Goal: Task Accomplishment & Management: Use online tool/utility

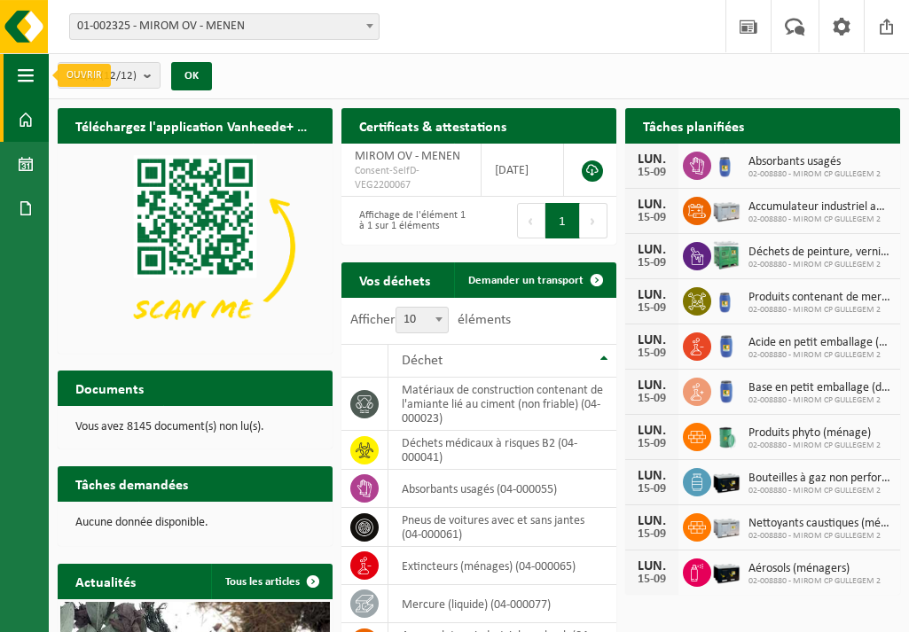
click at [25, 72] on span "button" at bounding box center [26, 75] width 16 height 44
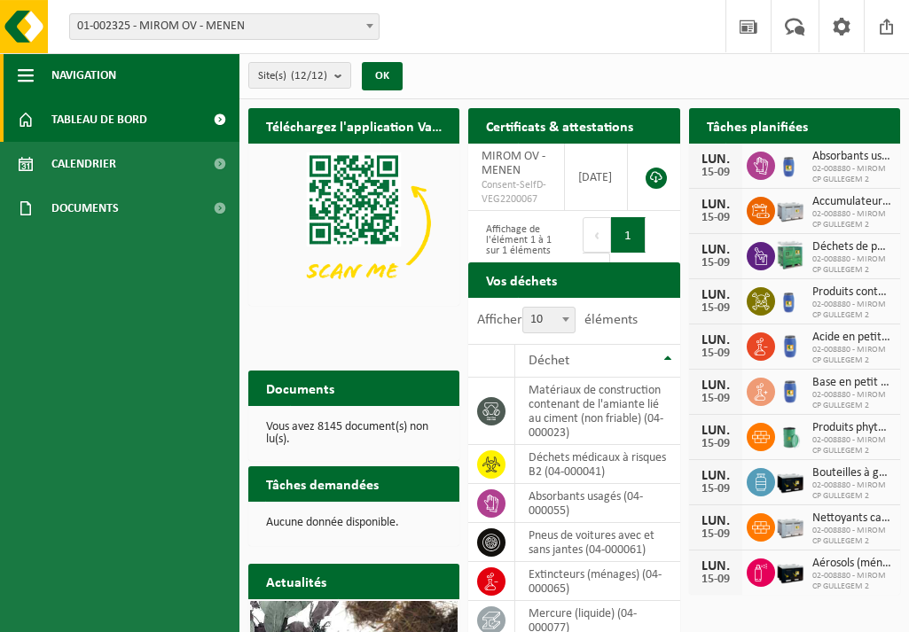
click at [25, 72] on span "button" at bounding box center [26, 75] width 16 height 44
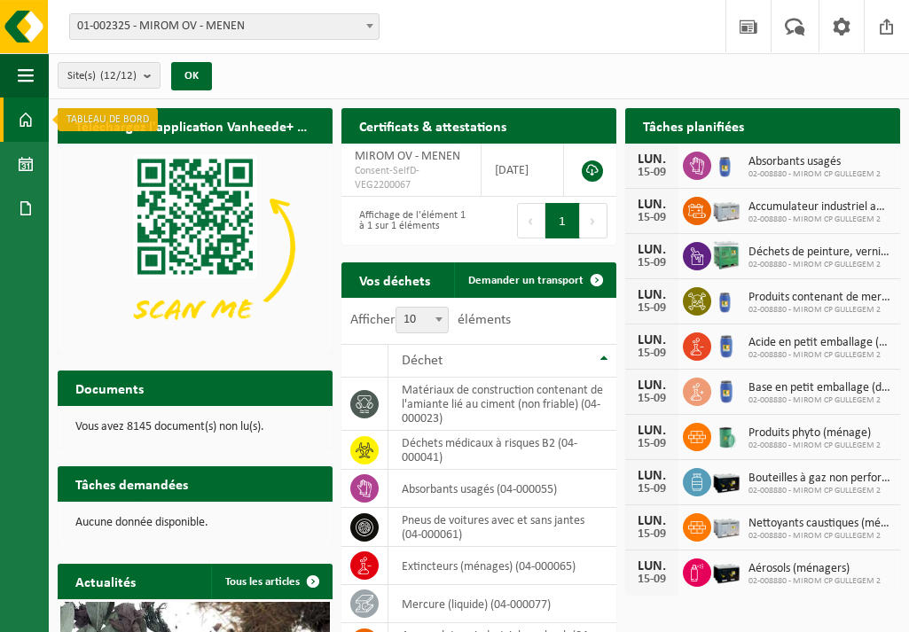
click at [43, 131] on link "Tableau de bord" at bounding box center [24, 120] width 49 height 44
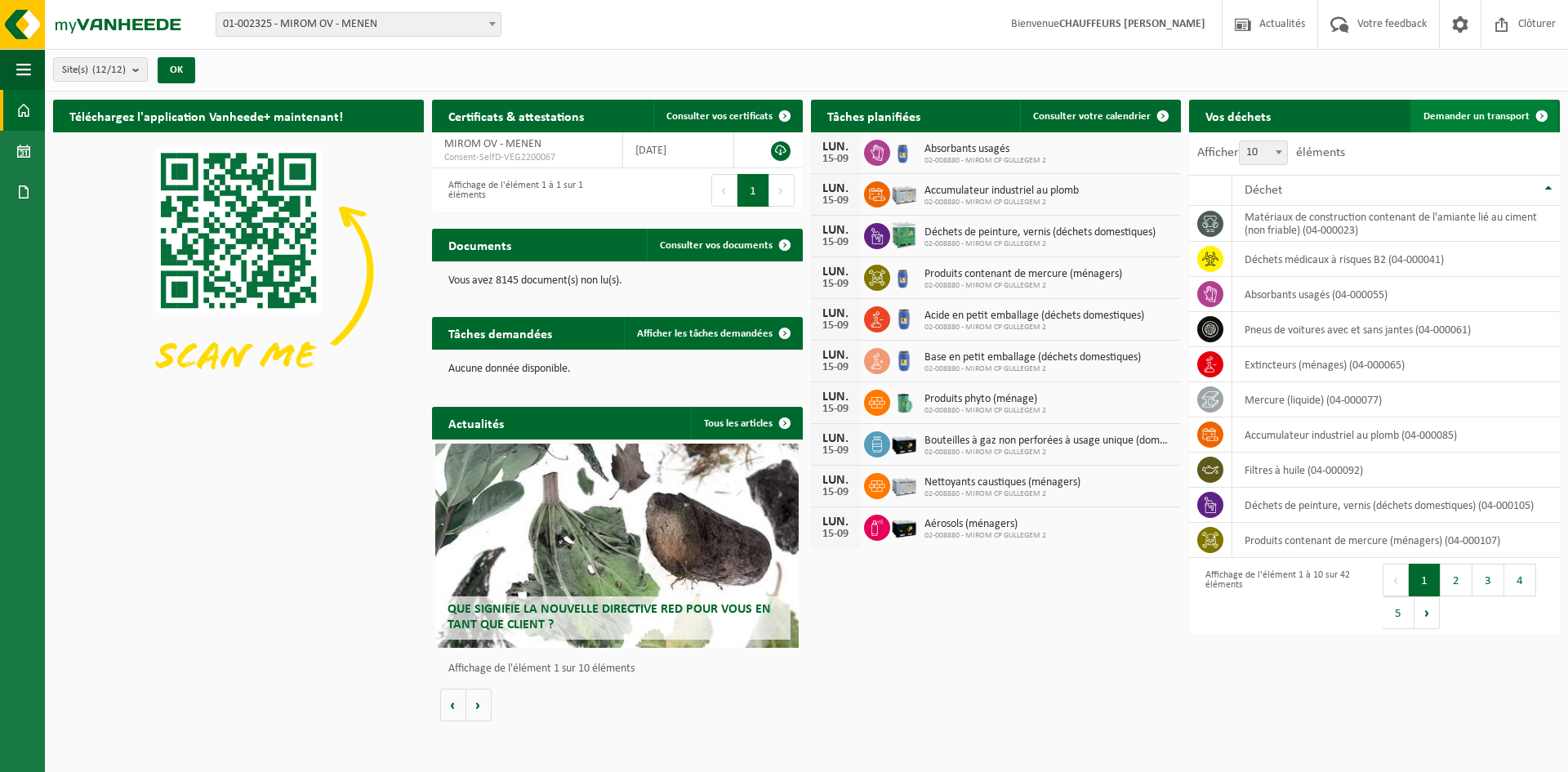
click at [837, 114] on span "Demander un transport" at bounding box center [1476, 117] width 106 height 11
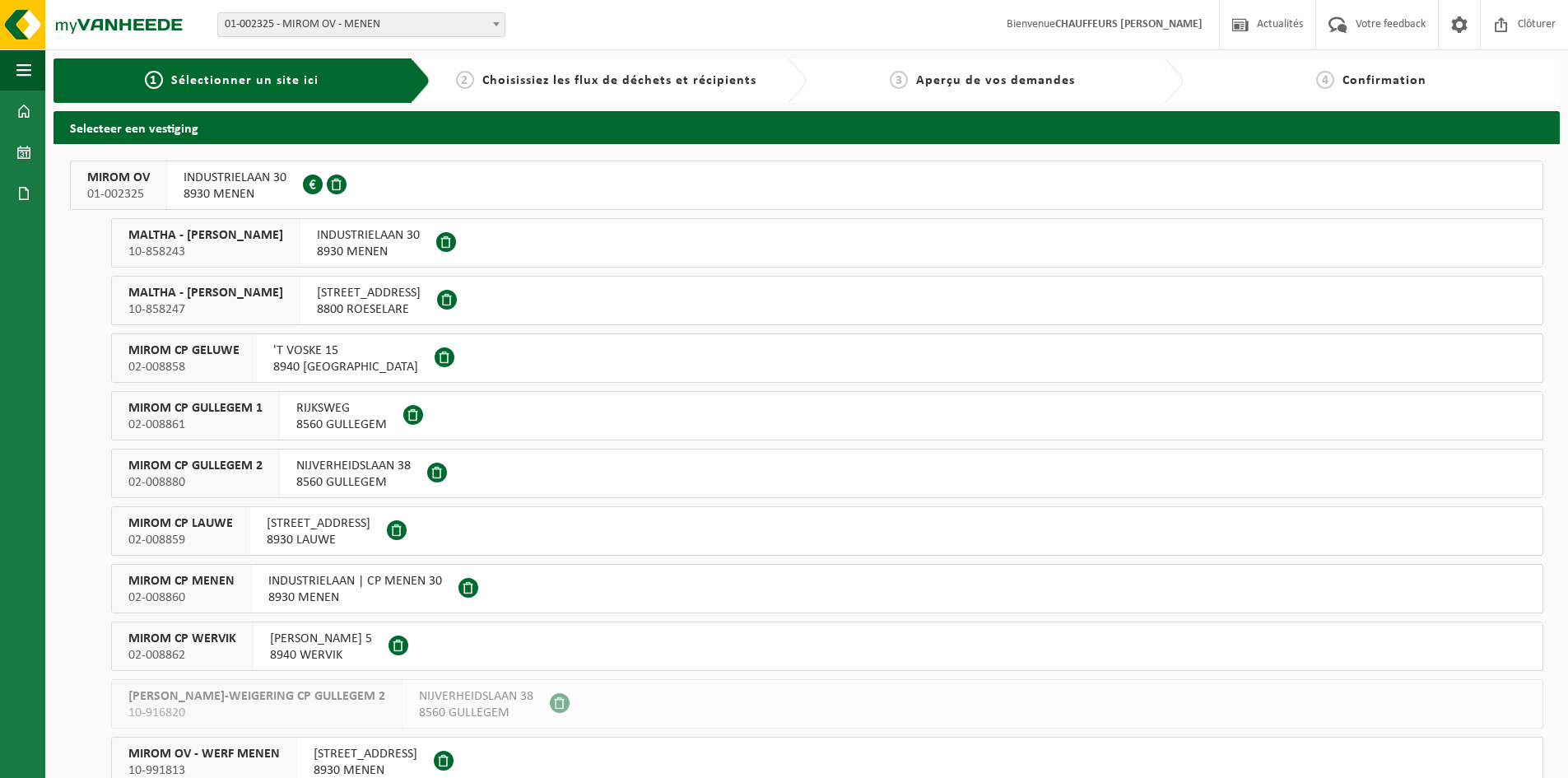
click at [92, 164] on div "MIROM OV 01-002325" at bounding box center [119, 185] width 97 height 47
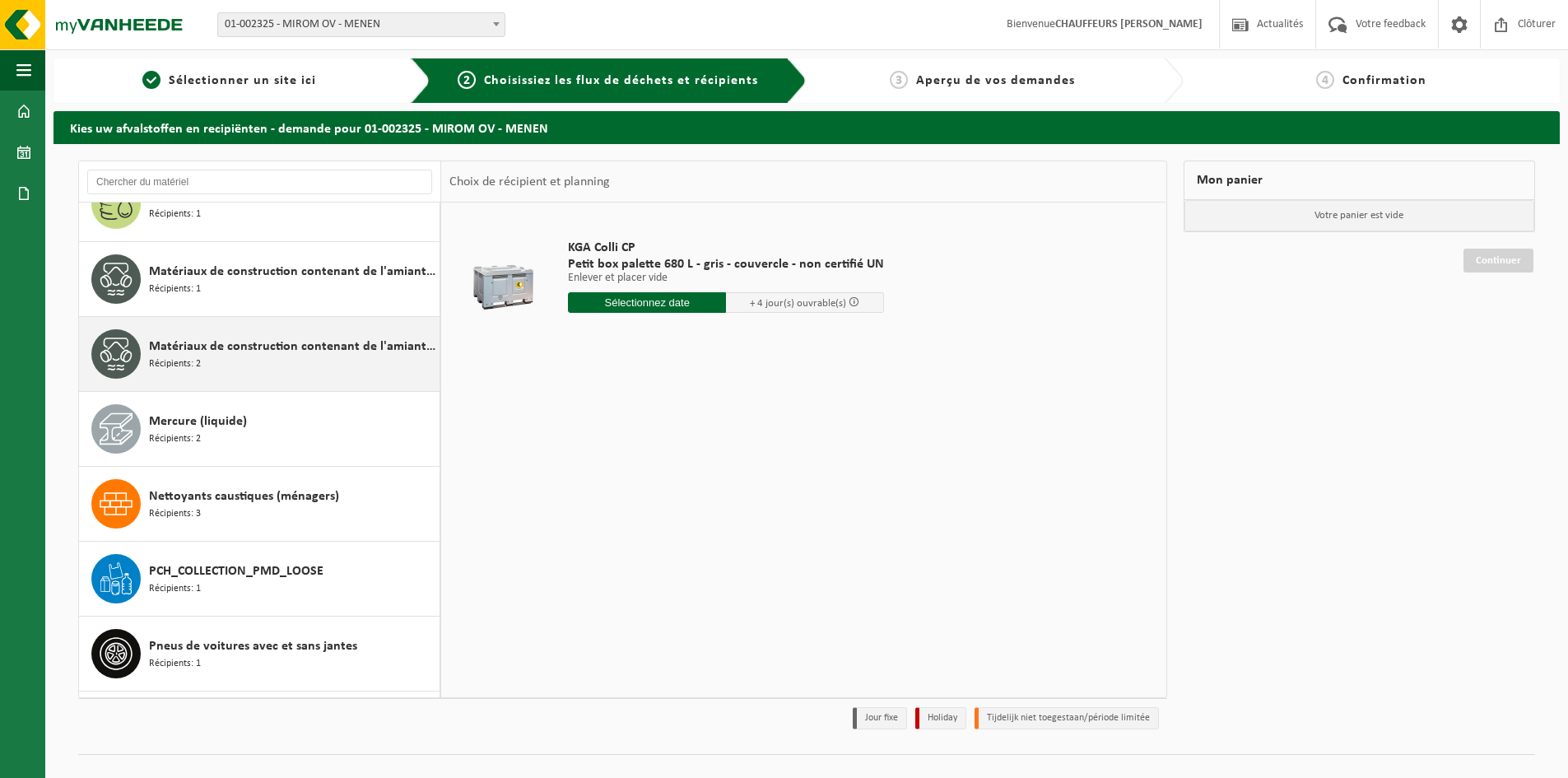
scroll to position [1397, 0]
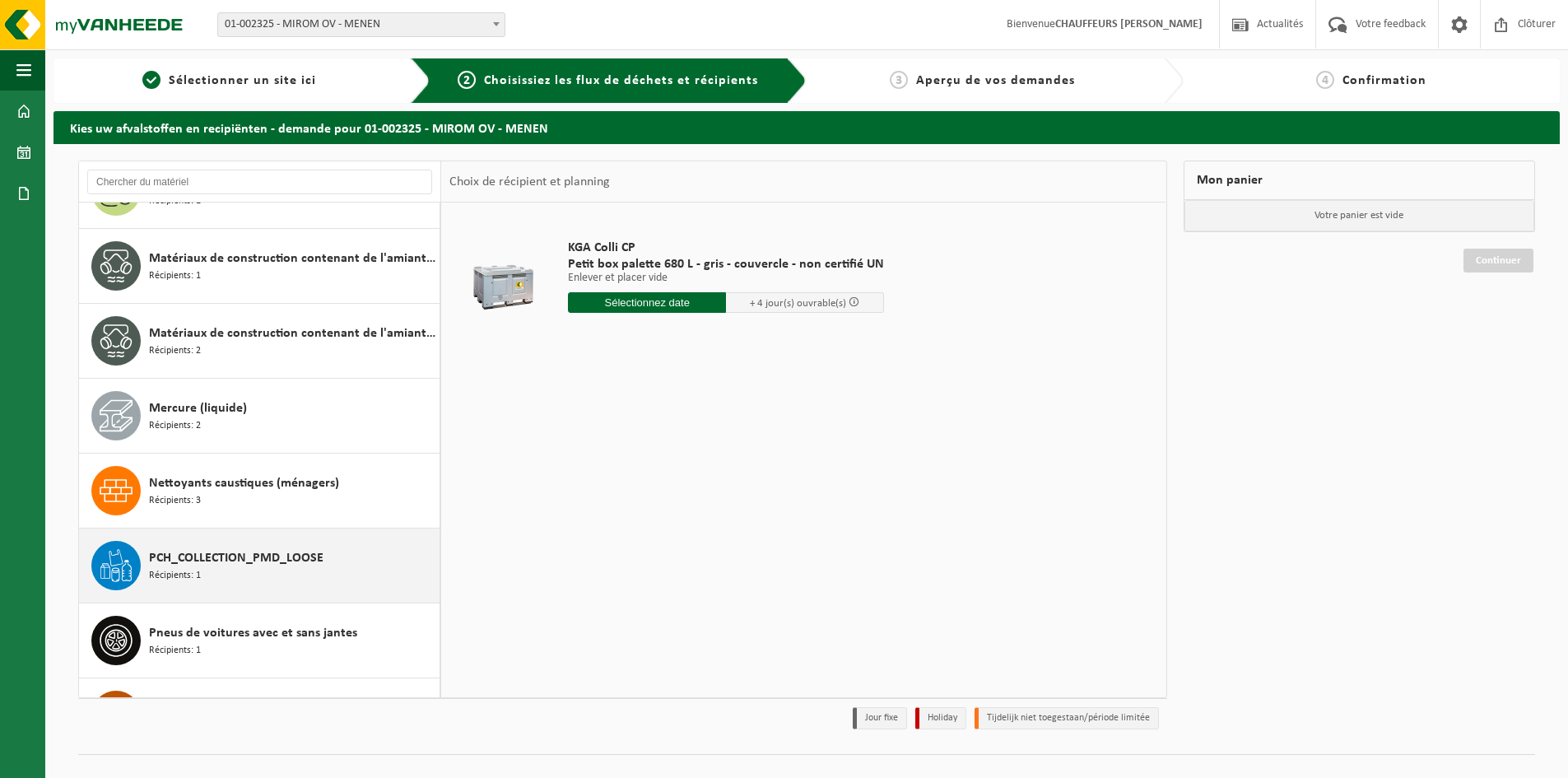
click at [193, 557] on span "PCH_COLLECTION_PMD_LOOSE" at bounding box center [236, 557] width 175 height 19
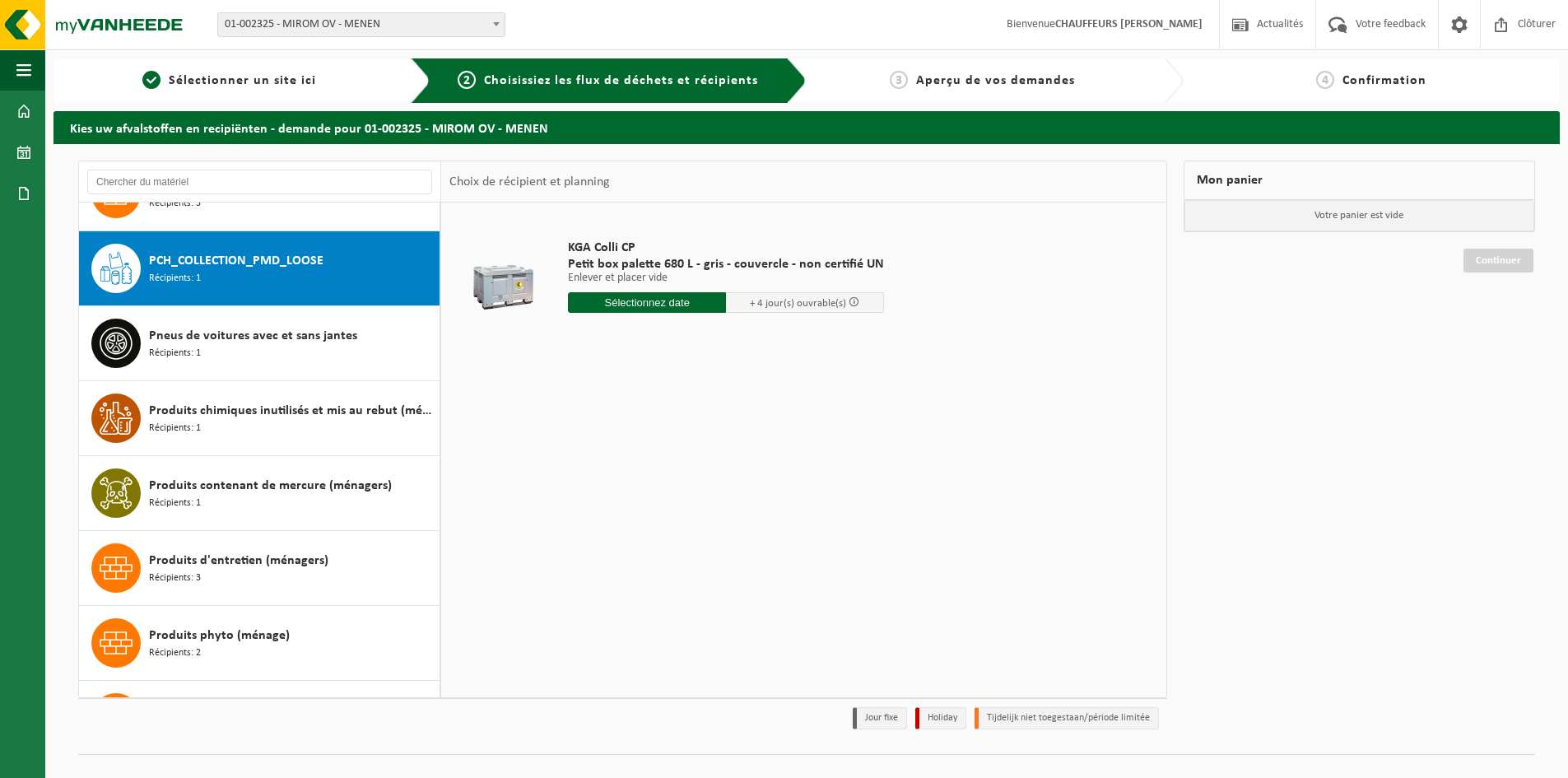
scroll to position [1723, 0]
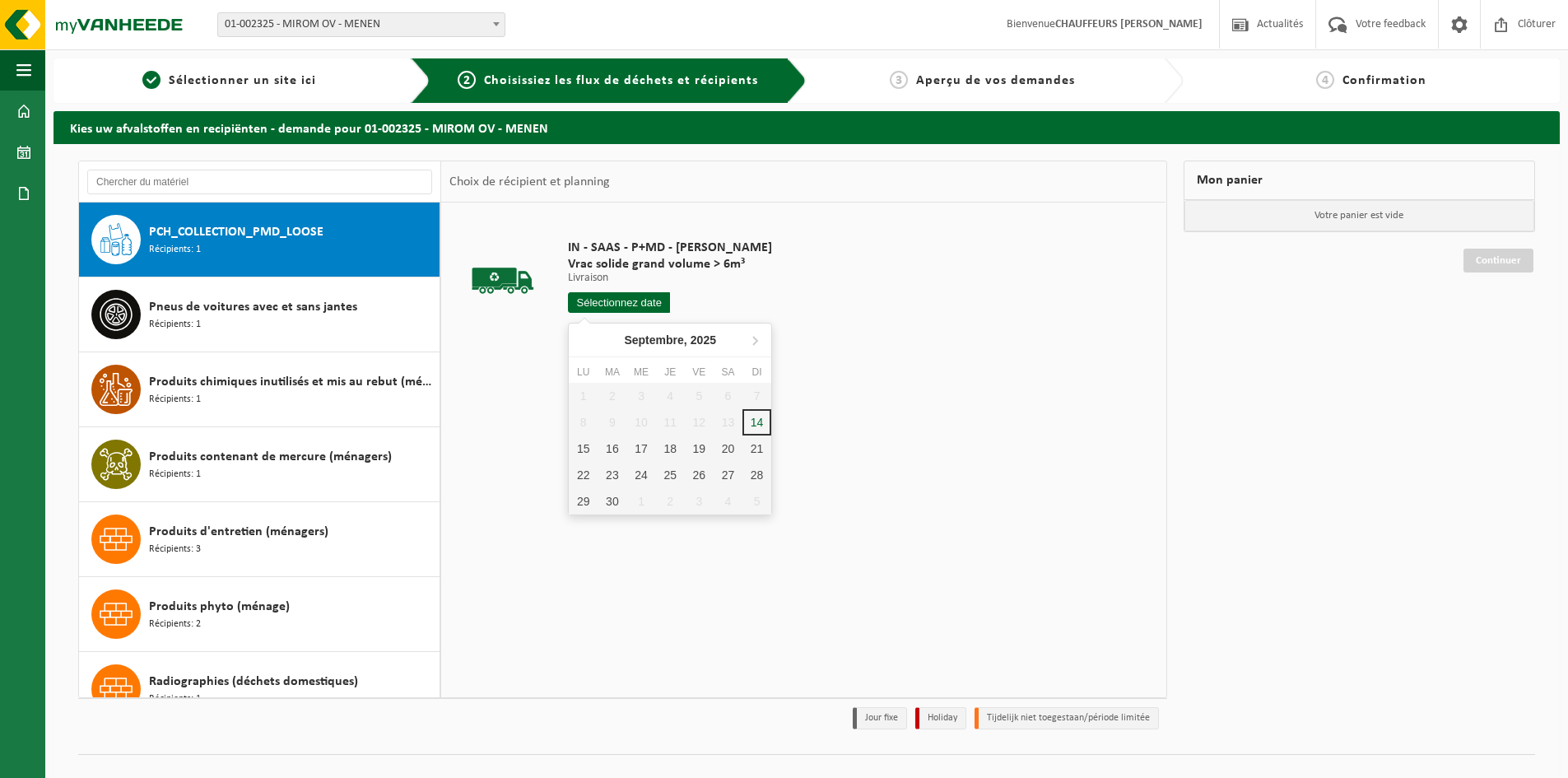
click at [621, 308] on input "text" at bounding box center [619, 303] width 102 height 20
click at [584, 443] on div "15" at bounding box center [583, 448] width 29 height 26
type input "à partir de [DATE]"
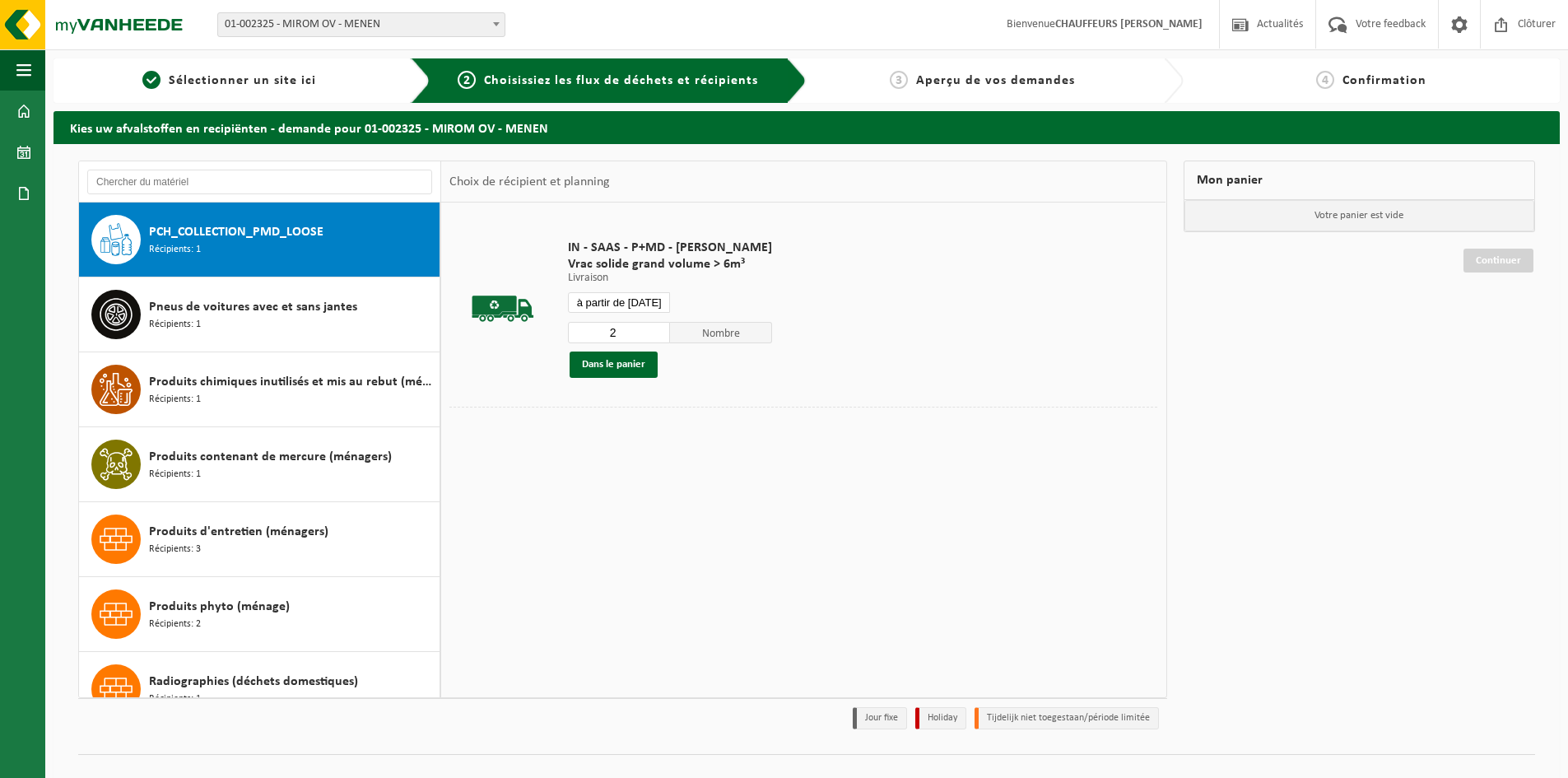
click at [654, 326] on input "2" at bounding box center [619, 332] width 102 height 21
click at [654, 326] on input "3" at bounding box center [619, 332] width 102 height 21
type input "4"
click at [654, 326] on input "4" at bounding box center [619, 332] width 102 height 21
click at [628, 364] on button "Dans le panier" at bounding box center [614, 365] width 88 height 26
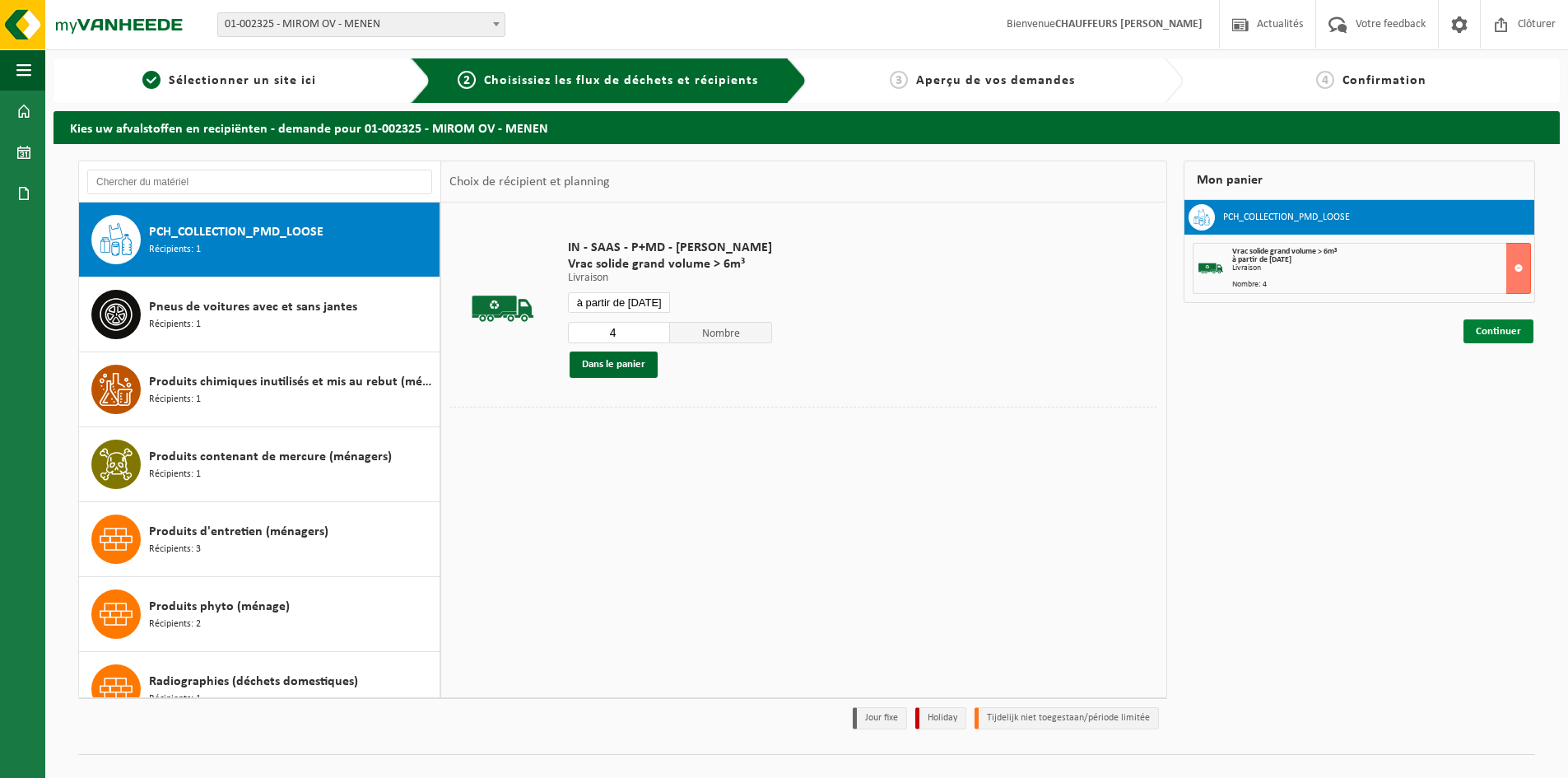
click at [1514, 335] on link "Continuer" at bounding box center [1497, 331] width 70 height 24
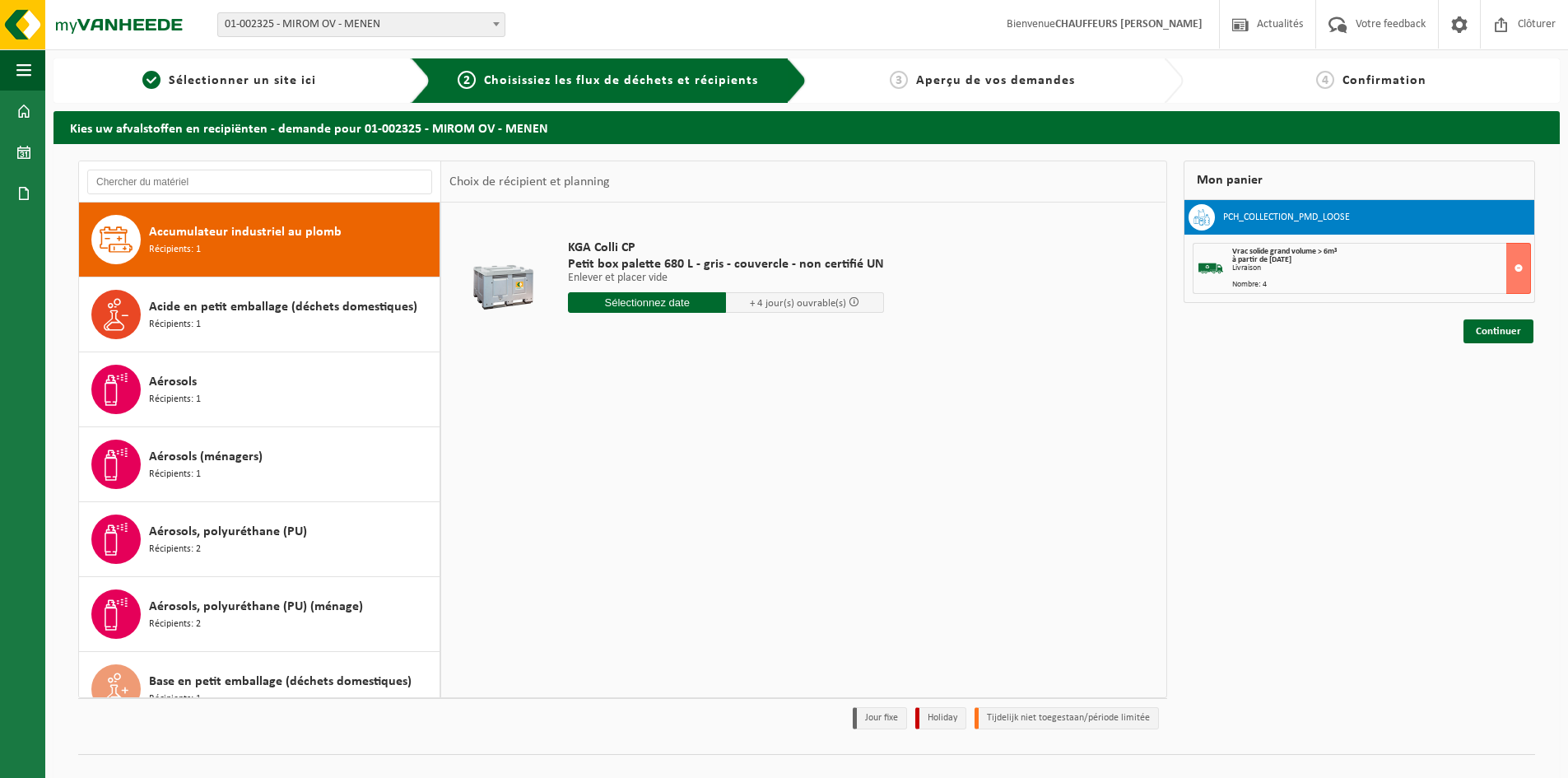
click at [682, 299] on input "text" at bounding box center [647, 303] width 158 height 20
click at [584, 443] on div "1 2 3 4 5 6 7 8 9 10 11 12 13 14 15 16 17 18 19 20 21 22 23 24 25 26 27 28 29 3…" at bounding box center [670, 448] width 202 height 132
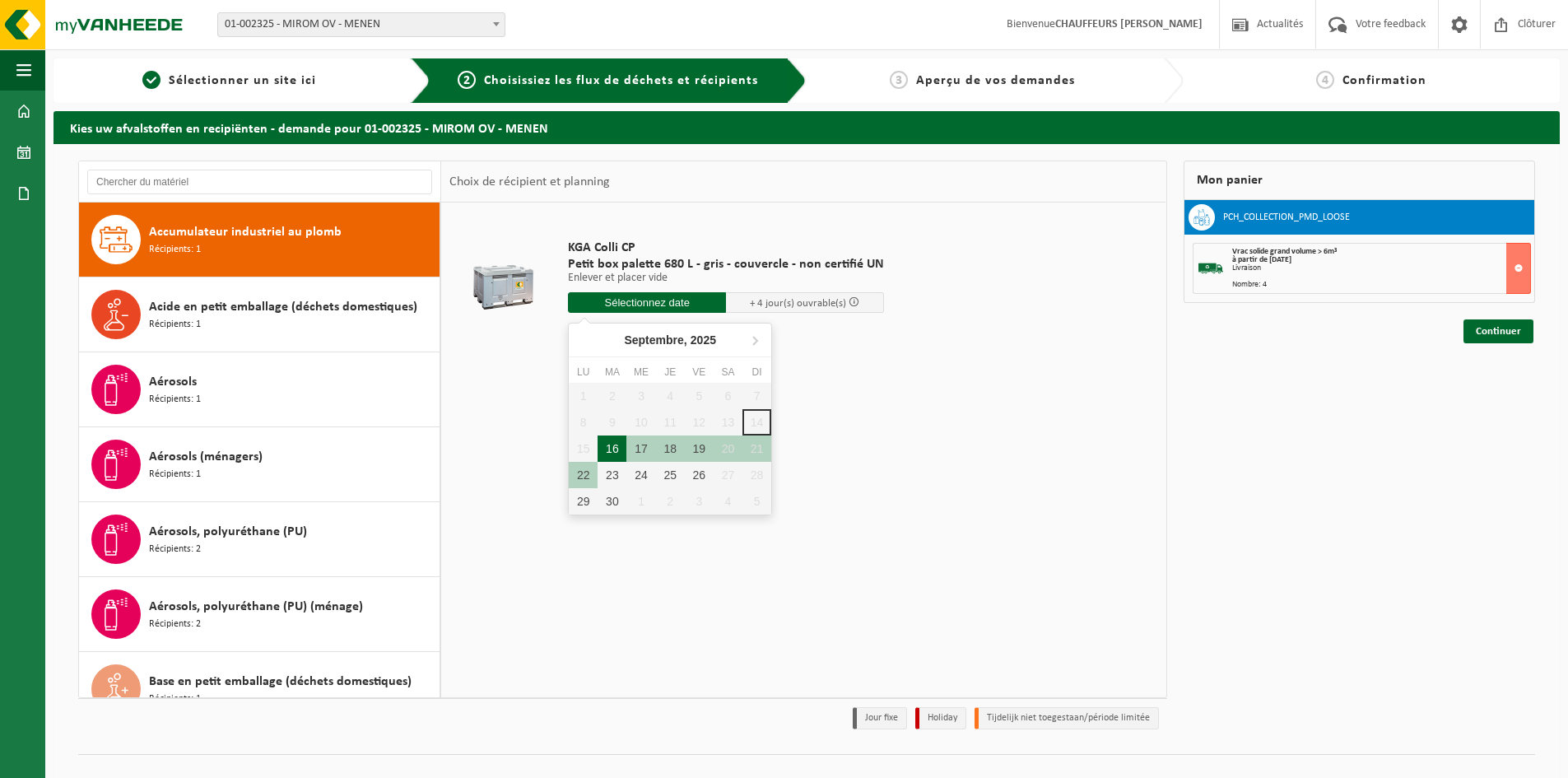
click at [620, 445] on div "16" at bounding box center [612, 448] width 29 height 26
type input "à partir de 2025-09-16"
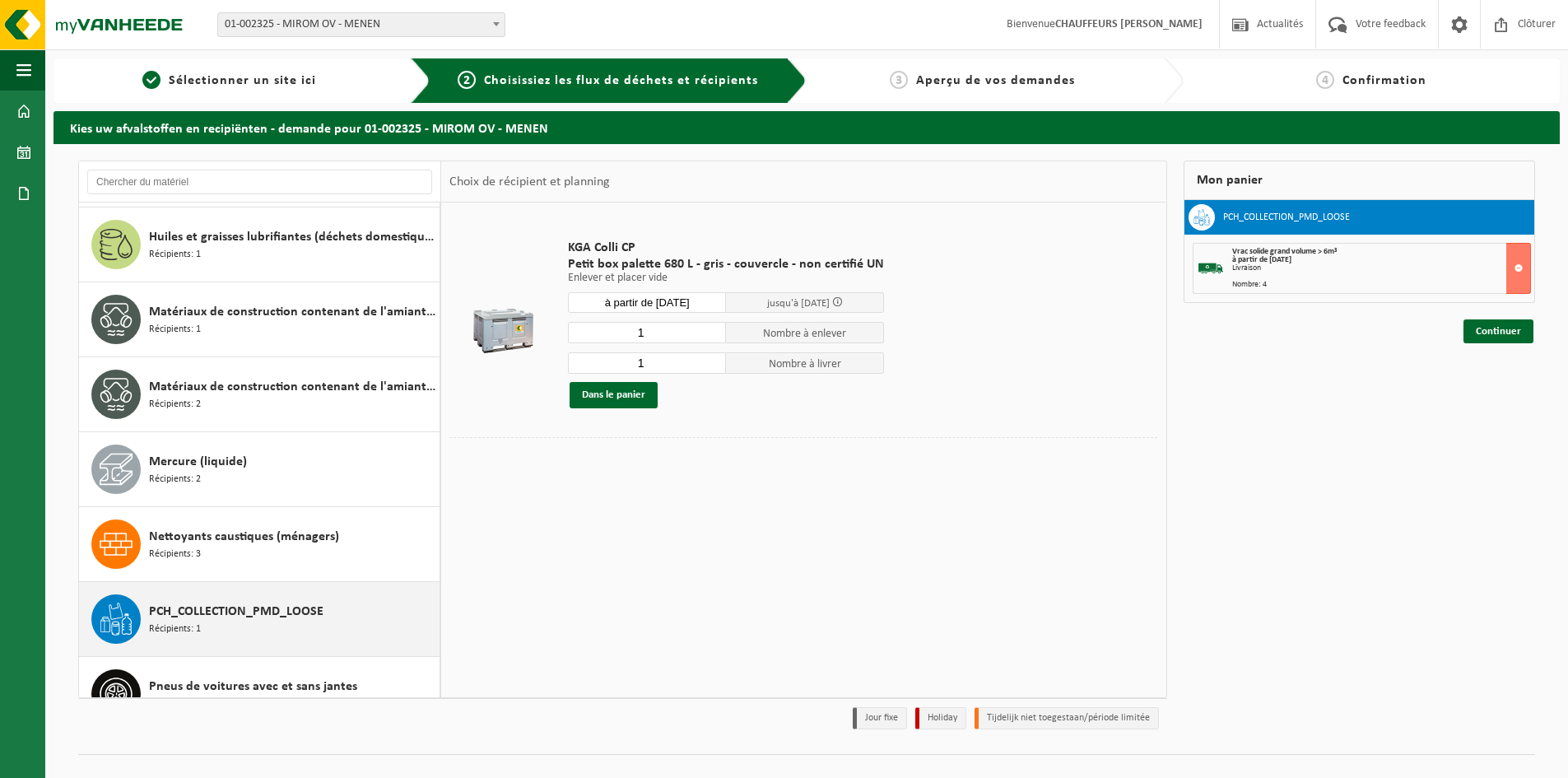
click at [292, 609] on span "PCH_COLLECTION_PMD_LOOSE" at bounding box center [236, 611] width 175 height 19
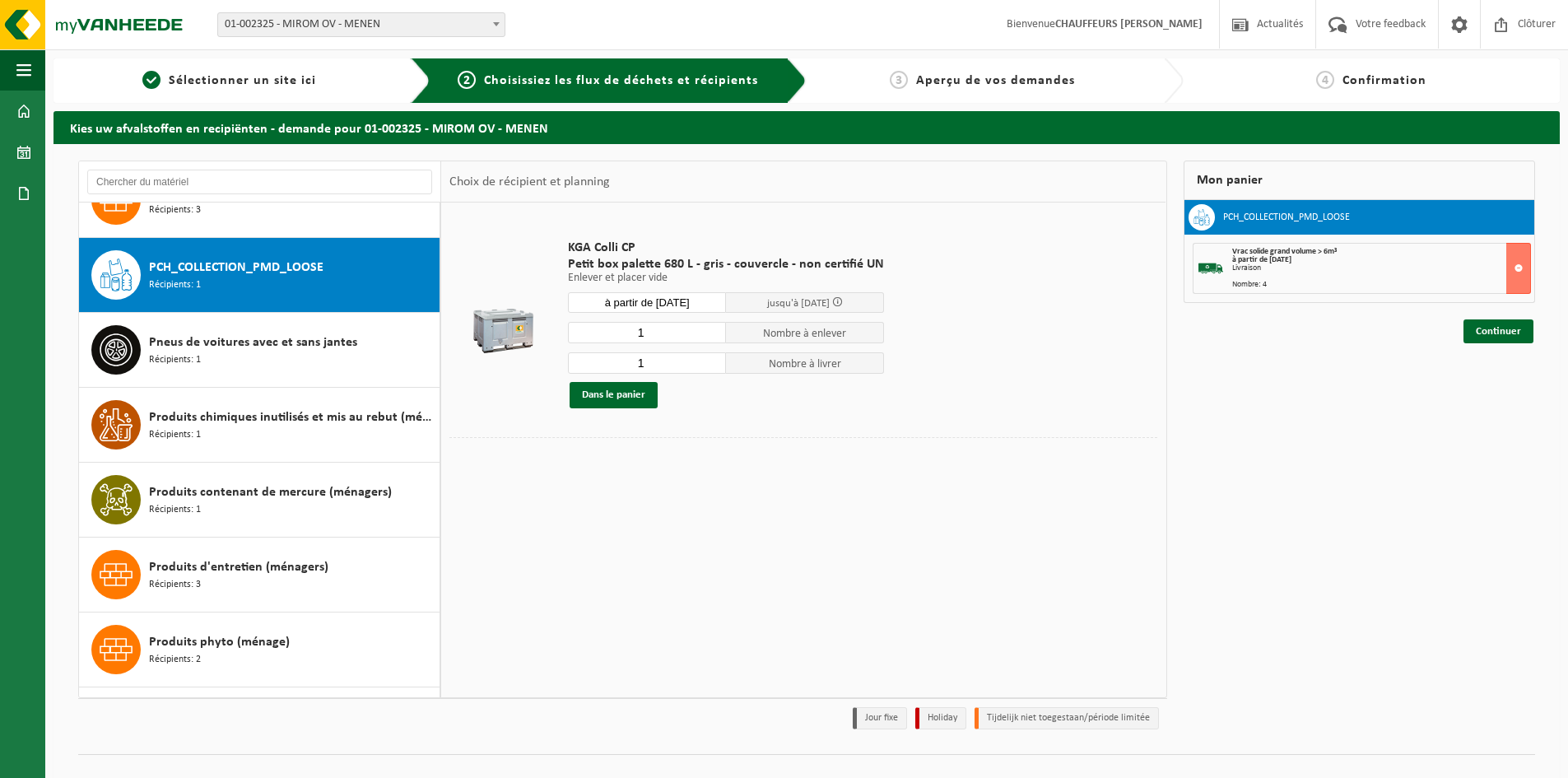
scroll to position [1723, 0]
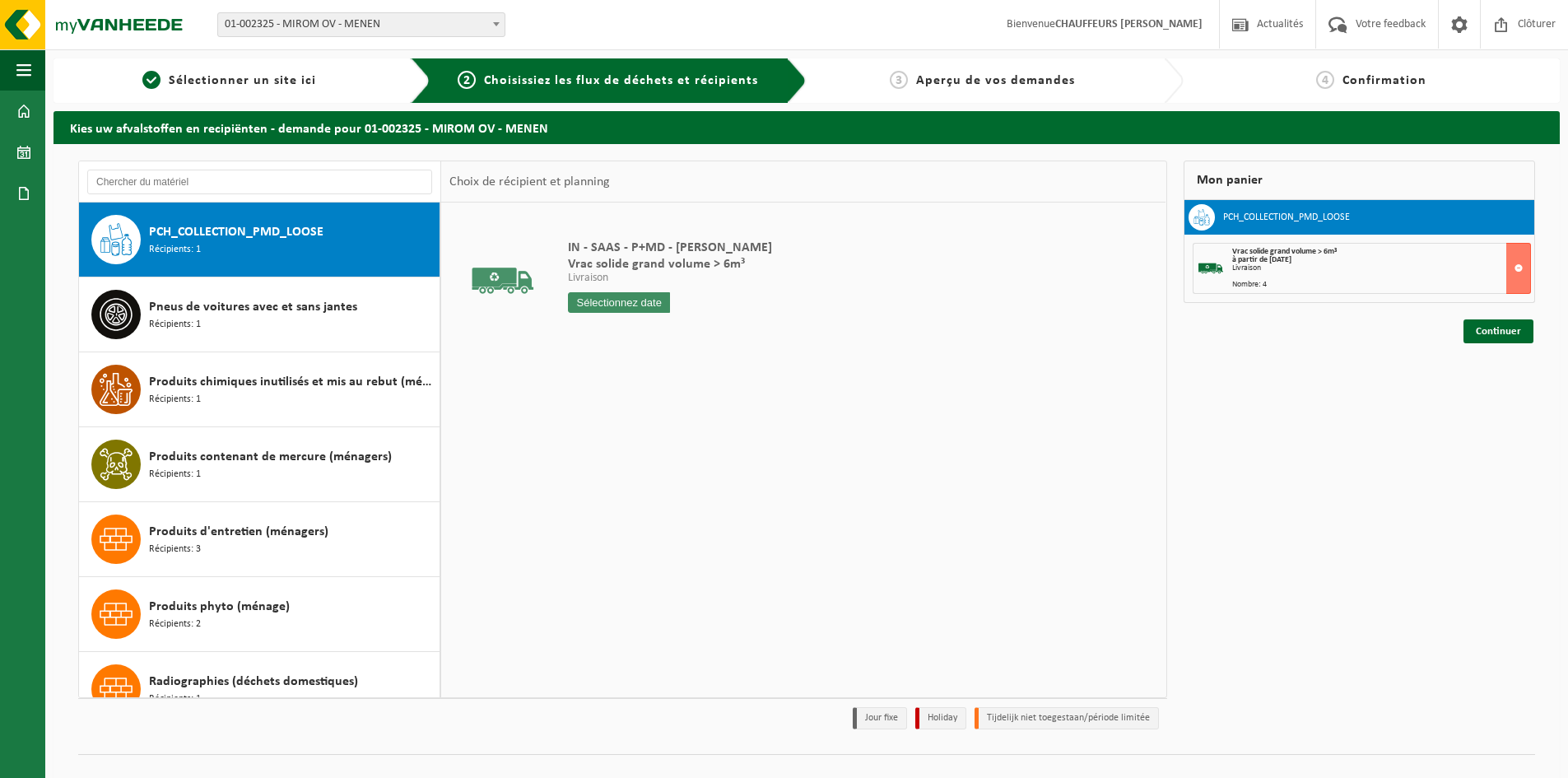
click at [188, 231] on span "PCH_COLLECTION_PMD_LOOSE" at bounding box center [236, 231] width 175 height 19
click at [622, 301] on input "text" at bounding box center [619, 303] width 102 height 20
click at [635, 306] on input "text" at bounding box center [619, 303] width 102 height 20
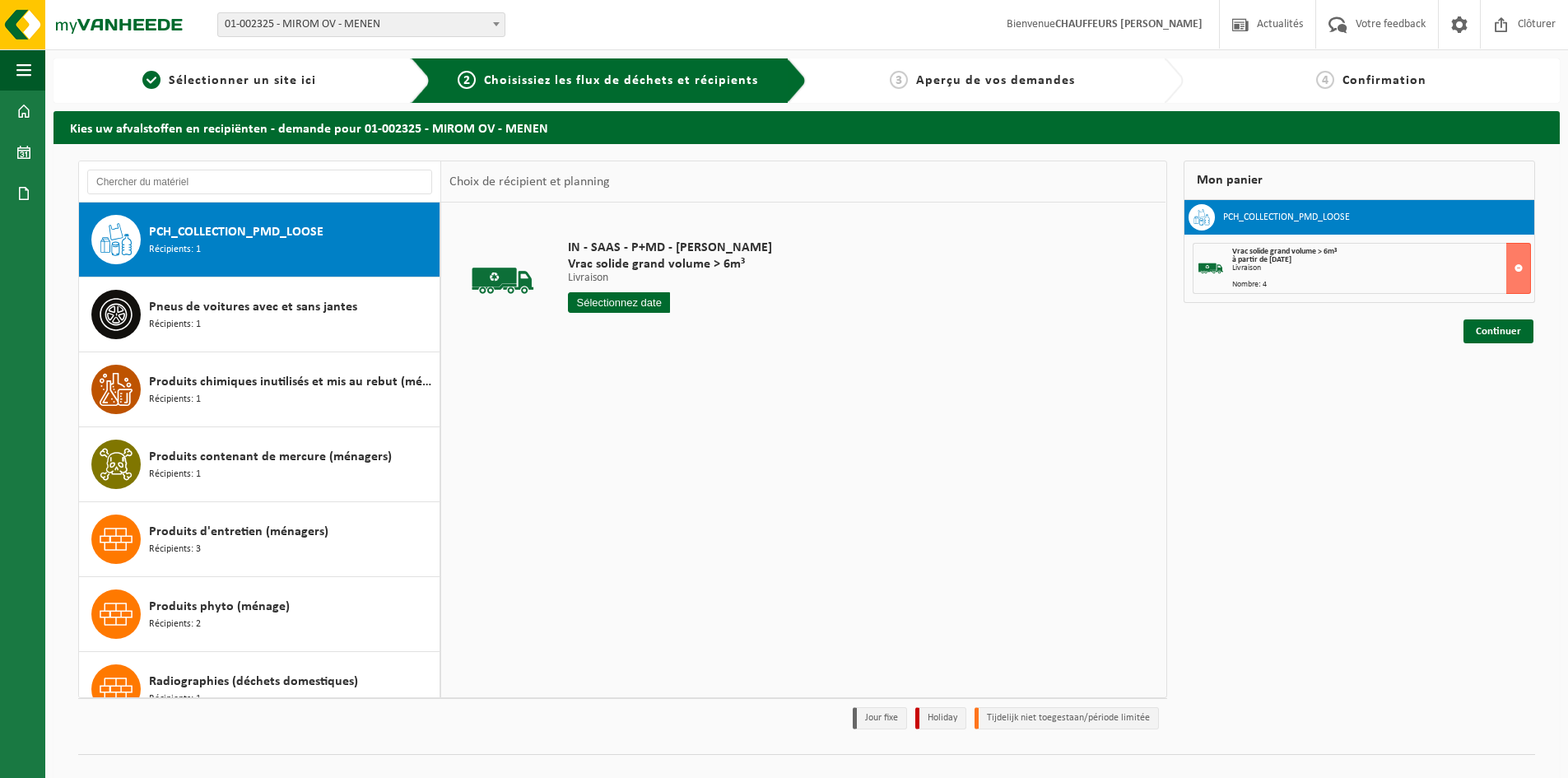
click at [614, 294] on input "text" at bounding box center [619, 303] width 102 height 20
click at [882, 316] on td "IN - SAAS - P+MD - MIROM MENEN Vrac solide grand volume > 6m³ Livraison Livrais…" at bounding box center [856, 280] width 602 height 139
click at [606, 308] on input "text" at bounding box center [619, 303] width 102 height 20
click at [577, 447] on div "15" at bounding box center [583, 448] width 29 height 26
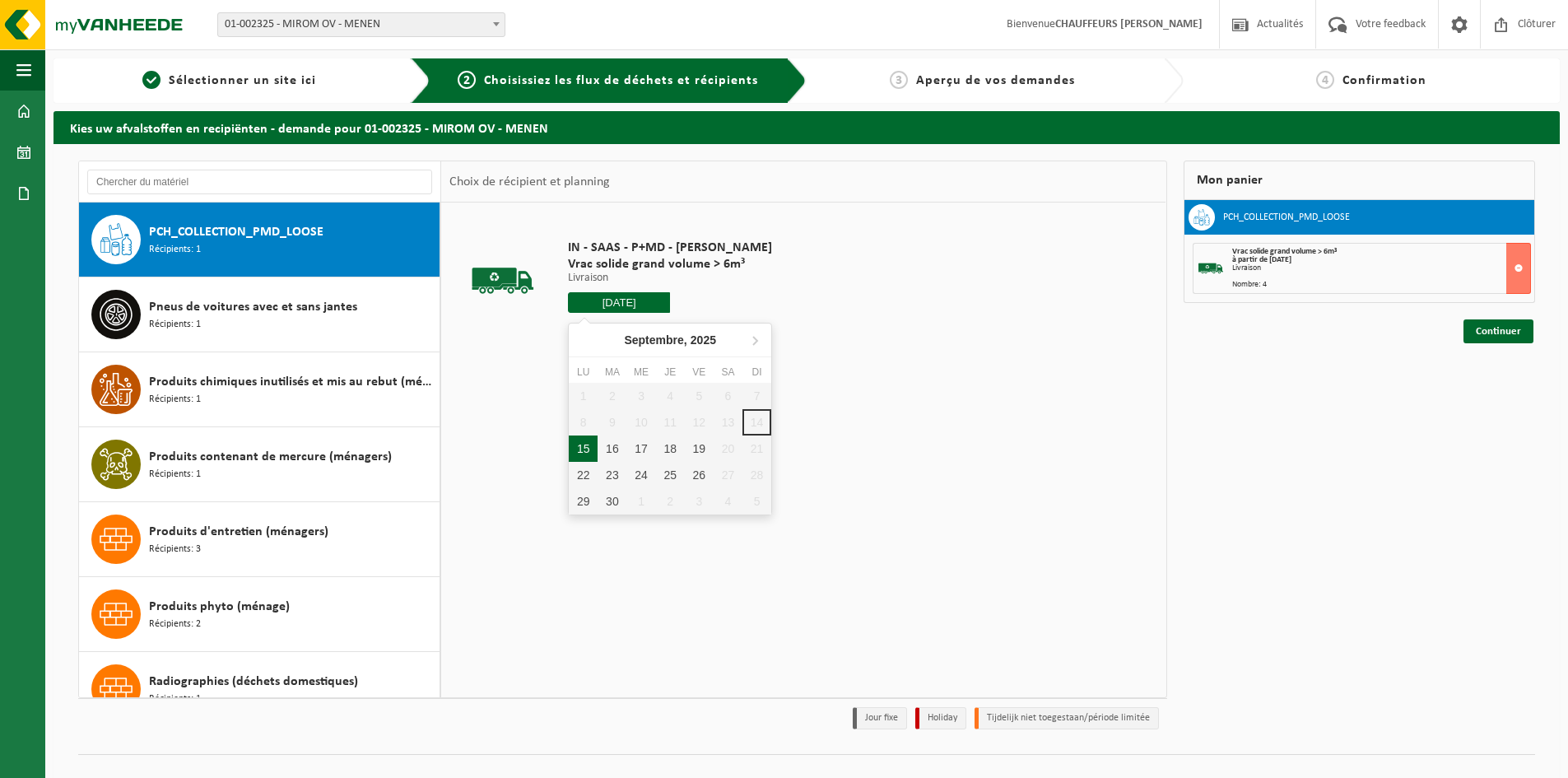
type input "à partir de 2025-09-15"
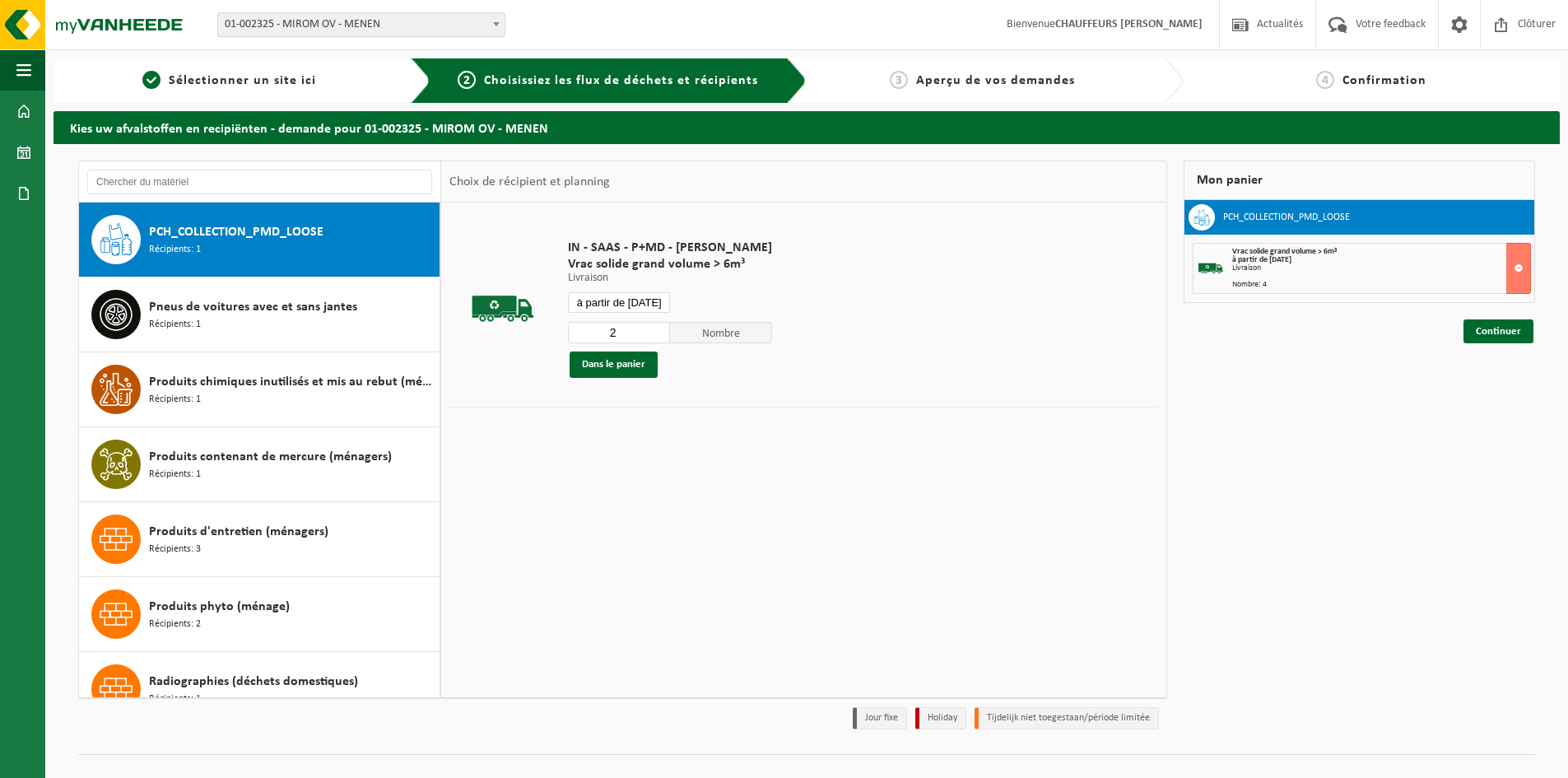
click at [652, 331] on input "2" at bounding box center [619, 332] width 102 height 21
click at [653, 331] on input "3" at bounding box center [619, 332] width 102 height 21
type input "4"
click at [653, 331] on input "4" at bounding box center [619, 332] width 102 height 21
click at [645, 367] on button "Dans le panier" at bounding box center [614, 365] width 88 height 26
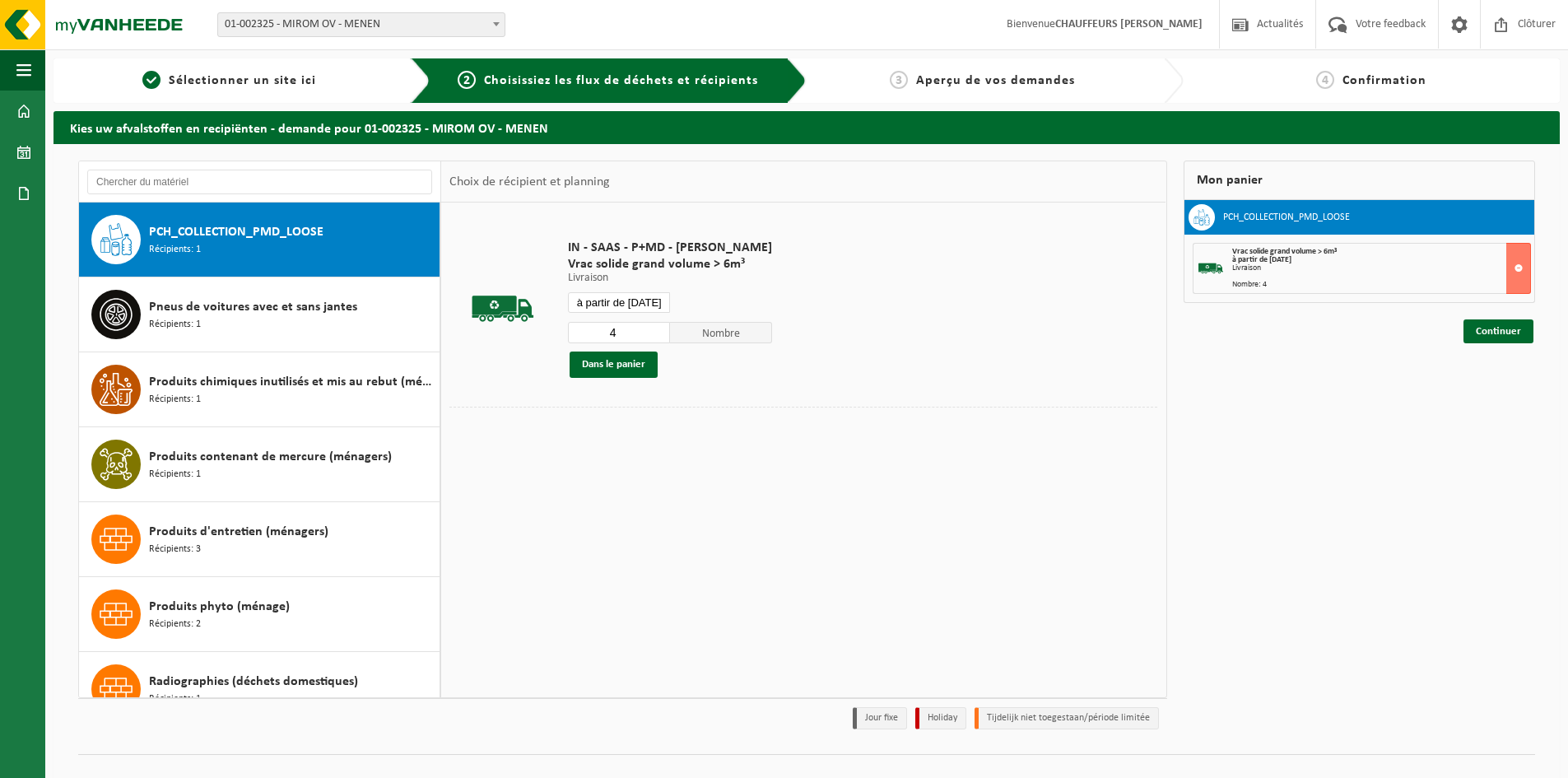
click at [1509, 344] on div "Mon panier PCH_COLLECTION_PMD_LOOSE Vrac solide grand volume > 6m³ à partir de …" at bounding box center [1359, 449] width 369 height 577
click at [1502, 331] on link "Continuer" at bounding box center [1497, 331] width 70 height 24
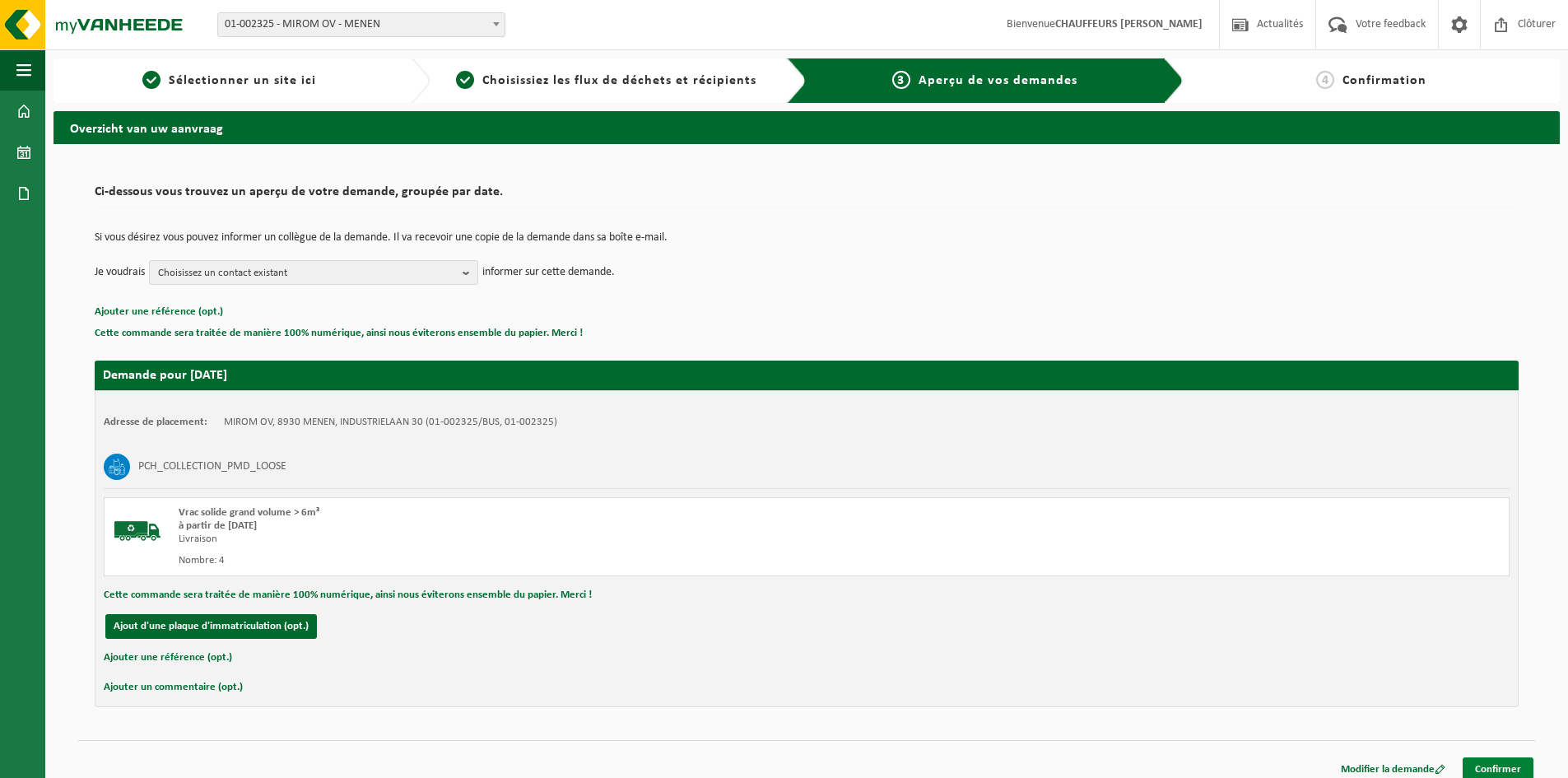
click at [1494, 767] on link "Confirmer" at bounding box center [1497, 770] width 71 height 24
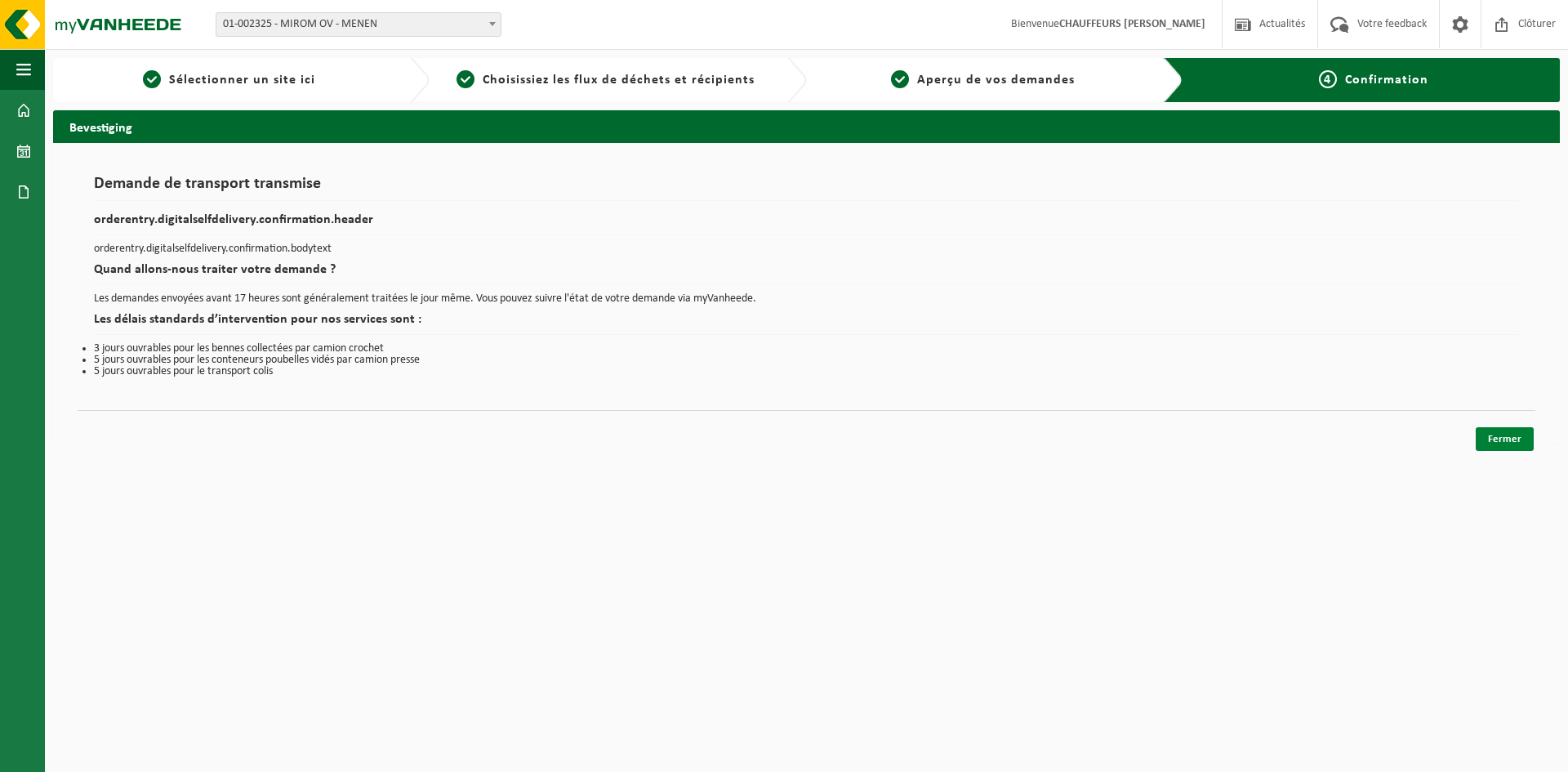
click at [1516, 446] on link "Fermer" at bounding box center [1504, 439] width 58 height 24
